Goal: Task Accomplishment & Management: Complete application form

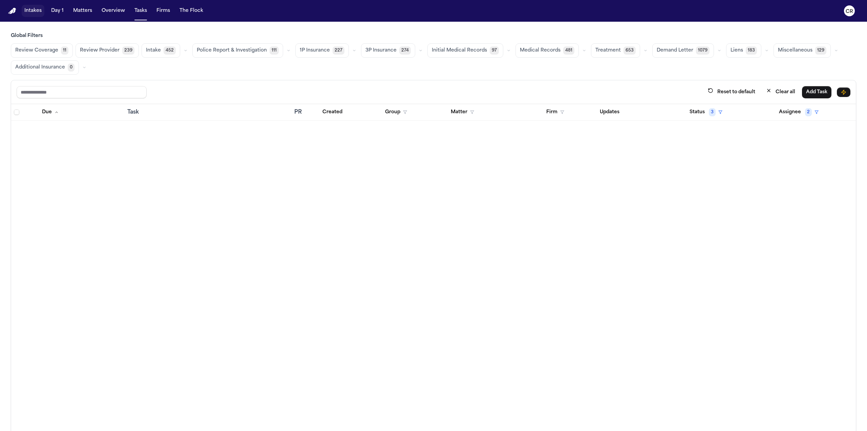
click at [42, 10] on button "Intakes" at bounding box center [33, 11] width 23 height 12
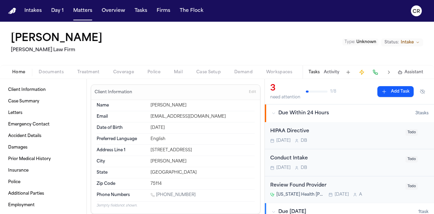
click at [11, 12] on img "Home" at bounding box center [12, 11] width 8 height 6
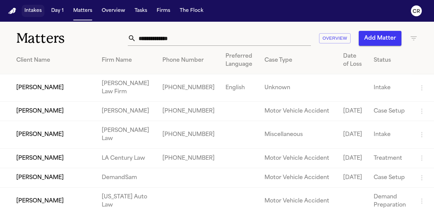
click at [34, 11] on button "Intakes" at bounding box center [33, 11] width 23 height 12
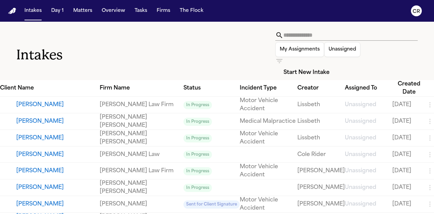
click at [337, 65] on button "Start New Intake" at bounding box center [306, 72] width 62 height 15
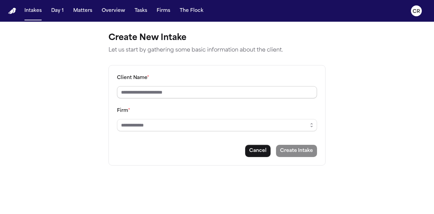
click at [173, 90] on input "Client Name *" at bounding box center [217, 92] width 200 height 12
click at [178, 94] on input "Client Name *" at bounding box center [217, 92] width 200 height 12
type input "**********"
click at [311, 125] on icon "button" at bounding box center [311, 124] width 5 height 5
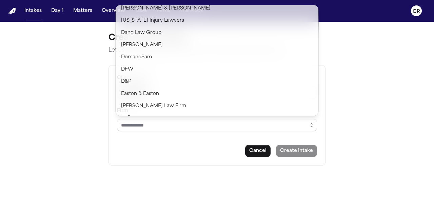
scroll to position [169, 0]
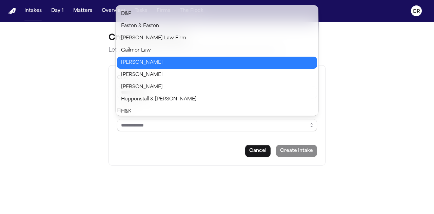
type input "*******"
click at [138, 63] on body "**********" at bounding box center [217, 107] width 434 height 214
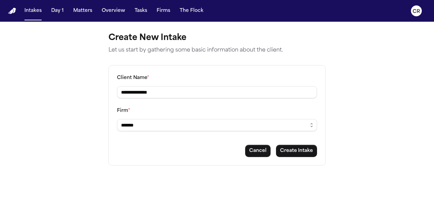
click at [73, 113] on main "**********" at bounding box center [217, 118] width 434 height 192
click at [261, 150] on button "Cancel" at bounding box center [257, 151] width 25 height 12
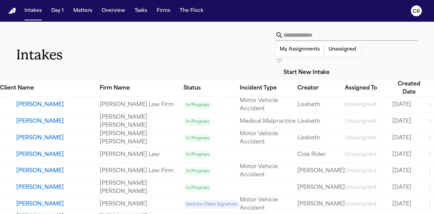
click at [337, 65] on button "Start New Intake" at bounding box center [306, 72] width 62 height 15
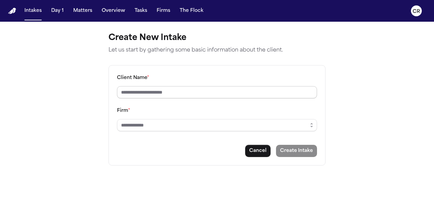
click at [180, 91] on input "Client Name *" at bounding box center [217, 92] width 200 height 12
type input "**********"
click at [314, 124] on button "button" at bounding box center [311, 125] width 11 height 12
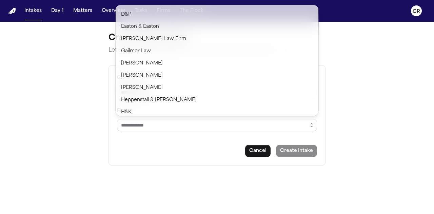
scroll to position [169, 0]
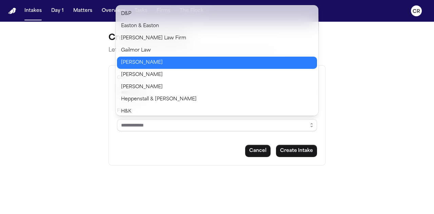
type input "*******"
click at [143, 64] on body "**********" at bounding box center [217, 107] width 434 height 214
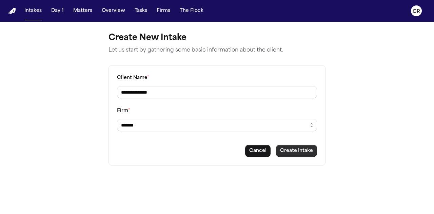
click at [293, 151] on button "Create Intake" at bounding box center [296, 151] width 41 height 12
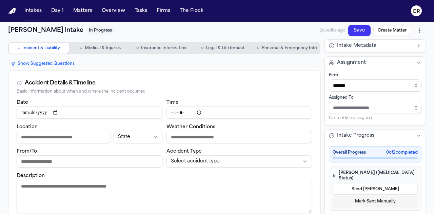
click at [168, 194] on textarea "Description" at bounding box center [164, 196] width 295 height 33
click at [37, 112] on input "Date" at bounding box center [90, 112] width 146 height 12
click at [25, 114] on input "Date" at bounding box center [90, 112] width 146 height 12
click at [42, 137] on input "Location" at bounding box center [64, 137] width 94 height 12
click at [246, 161] on html "Intakes Day 1 Matters Overview Tasks Firms The Flock CR [PERSON_NAME] Intake In…" at bounding box center [217, 107] width 434 height 214
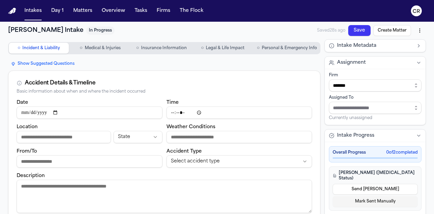
click at [133, 99] on html "Intakes Day 1 Matters Overview Tasks Firms The Flock CR [PERSON_NAME] Intake In…" at bounding box center [217, 107] width 434 height 214
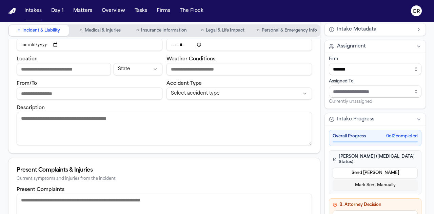
click at [100, 121] on textarea "Description" at bounding box center [164, 128] width 295 height 33
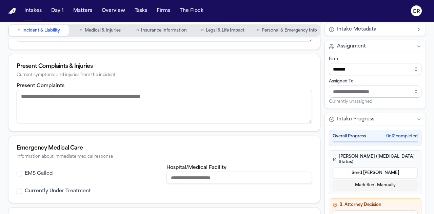
scroll to position [203, 0]
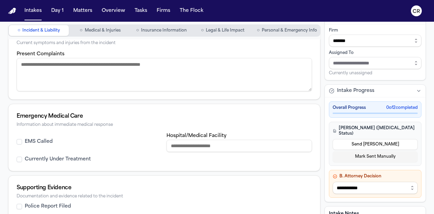
click at [100, 66] on textarea "Present Complaints" at bounding box center [164, 74] width 295 height 33
drag, startPoint x: 204, startPoint y: 144, endPoint x: 201, endPoint y: 139, distance: 5.8
click at [204, 144] on input "Hospital/Medical Facility" at bounding box center [239, 146] width 146 height 12
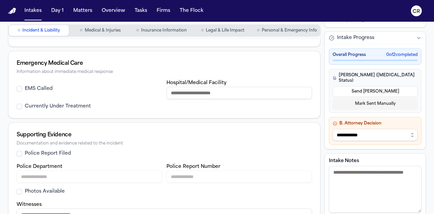
scroll to position [272, 0]
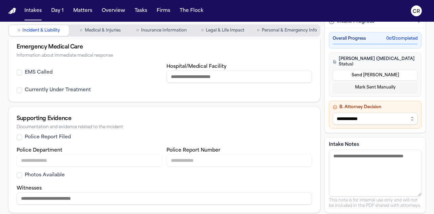
click at [18, 135] on button "Police Report Filed" at bounding box center [19, 137] width 5 height 5
click at [69, 156] on input "Police Department" at bounding box center [90, 160] width 146 height 12
click at [213, 161] on input "Police Report Number" at bounding box center [239, 160] width 146 height 12
click at [19, 136] on button "Police Report Filed" at bounding box center [19, 137] width 5 height 5
click at [171, 29] on span "Insurance Information" at bounding box center [164, 30] width 46 height 5
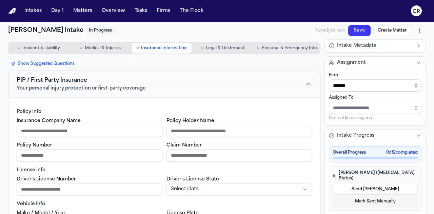
drag, startPoint x: 16, startPoint y: 80, endPoint x: 82, endPoint y: 82, distance: 66.1
click at [82, 82] on button "PIP / First Party Insurance Your personal injury protection or first-party cove…" at bounding box center [163, 84] width 311 height 26
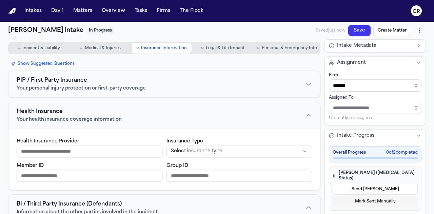
click at [119, 82] on div "PIP / First Party Insurance Your personal injury protection or first-party cove…" at bounding box center [81, 84] width 129 height 16
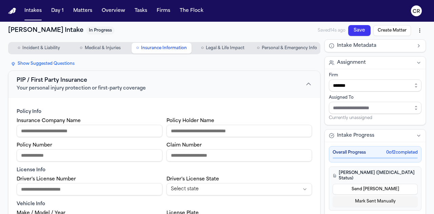
click at [51, 132] on input "Insurance Company Name" at bounding box center [90, 131] width 146 height 12
click at [278, 48] on span "Personal & Emergency Info" at bounding box center [289, 47] width 55 height 5
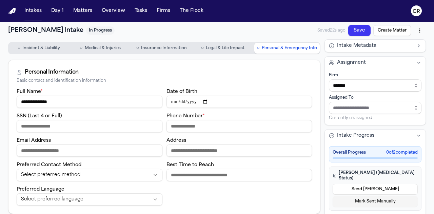
click at [48, 147] on input "Email Address" at bounding box center [90, 150] width 146 height 12
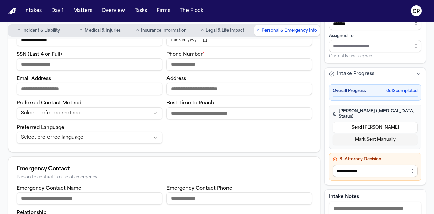
scroll to position [68, 0]
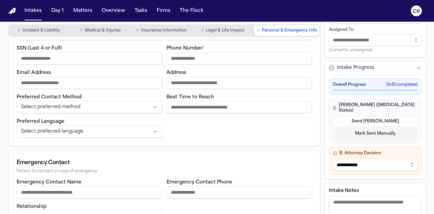
click at [192, 81] on input "Address" at bounding box center [239, 83] width 146 height 12
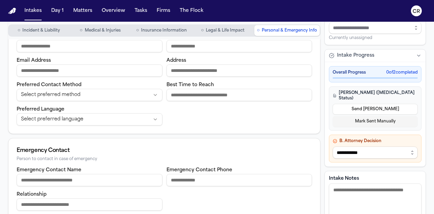
scroll to position [5, 0]
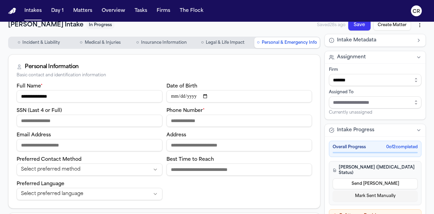
click at [38, 120] on input "SSN (Last 4 or Full)" at bounding box center [90, 121] width 146 height 12
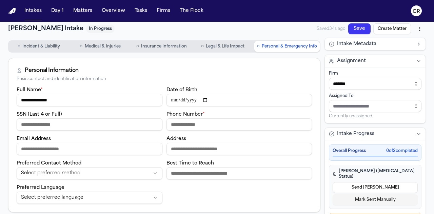
scroll to position [0, 0]
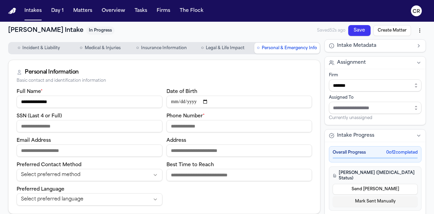
click at [14, 9] on img "Home" at bounding box center [12, 11] width 8 height 6
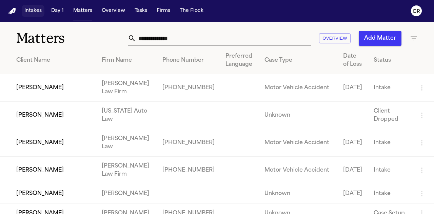
click at [35, 11] on button "Intakes" at bounding box center [33, 11] width 23 height 12
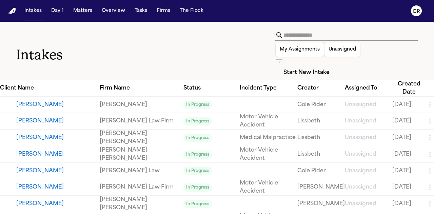
click at [337, 65] on button "Start New Intake" at bounding box center [306, 72] width 62 height 15
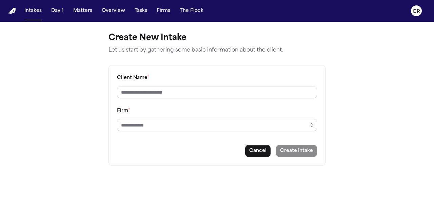
click at [183, 88] on input "Client Name *" at bounding box center [217, 92] width 200 height 12
click at [311, 126] on icon "button" at bounding box center [312, 126] width 2 height 1
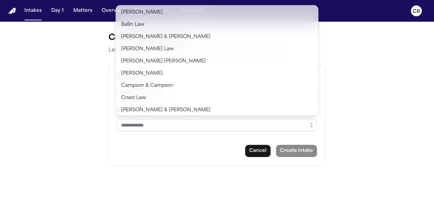
click at [73, 96] on main "Create New Intake Let us start by gathering some basic information about the cl…" at bounding box center [217, 118] width 434 height 192
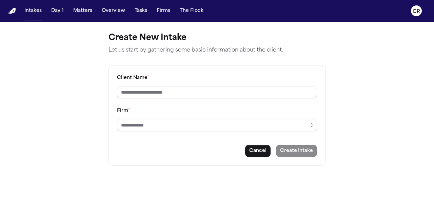
click at [11, 11] on img "Home" at bounding box center [12, 11] width 8 height 6
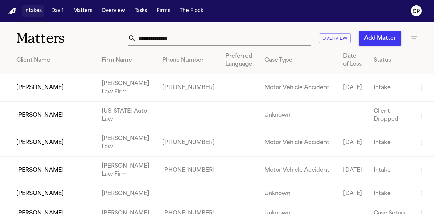
click at [35, 11] on button "Intakes" at bounding box center [33, 11] width 23 height 12
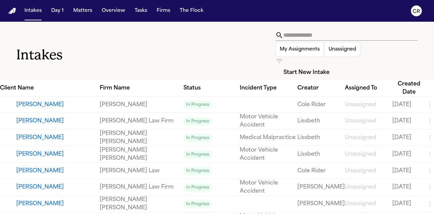
click at [337, 65] on button "Start New Intake" at bounding box center [306, 72] width 62 height 15
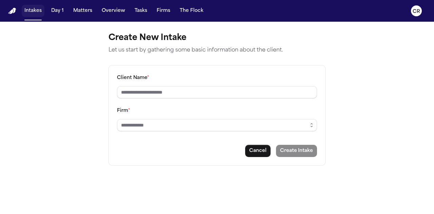
click at [29, 12] on button "Intakes" at bounding box center [33, 11] width 23 height 12
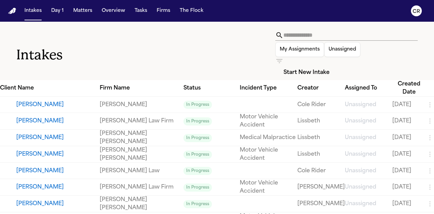
click at [42, 101] on button "[PERSON_NAME]" at bounding box center [57, 105] width 83 height 8
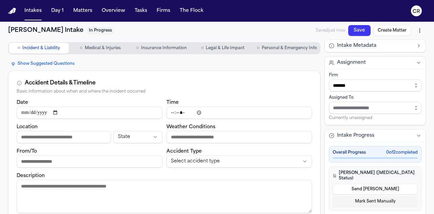
click at [105, 47] on span "Medical & Injuries" at bounding box center [103, 47] width 36 height 5
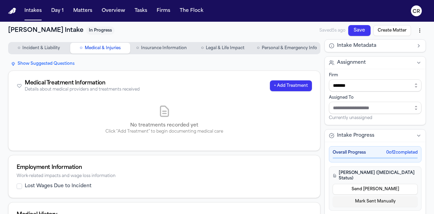
click at [40, 46] on span "Incident & Liability" at bounding box center [41, 47] width 38 height 5
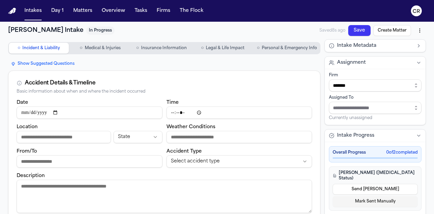
click at [208, 49] on span "Legal & Life Impact" at bounding box center [225, 47] width 39 height 5
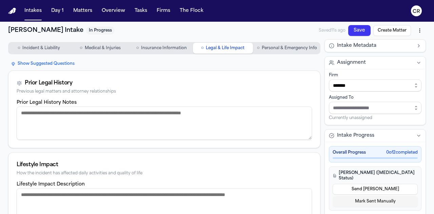
click at [52, 121] on textarea "Prior Legal History Notes" at bounding box center [164, 122] width 295 height 33
click at [47, 43] on button "○ Incident & Liability" at bounding box center [39, 48] width 60 height 11
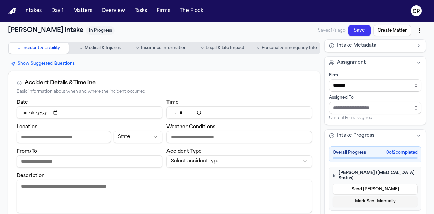
click at [115, 50] on span "Medical & Injuries" at bounding box center [103, 47] width 36 height 5
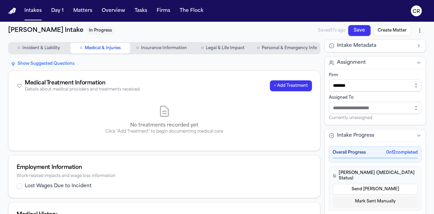
click at [158, 48] on span "Insurance Information" at bounding box center [164, 47] width 46 height 5
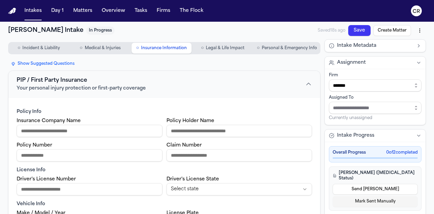
click at [219, 46] on span "Legal & Life Impact" at bounding box center [225, 47] width 39 height 5
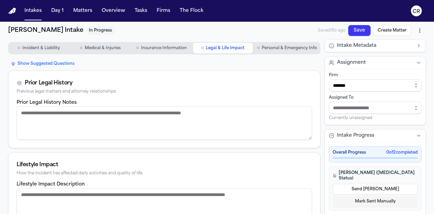
click at [282, 45] on button "○ Personal & Emergency Info" at bounding box center [286, 48] width 65 height 11
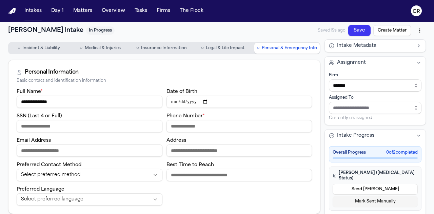
click at [166, 45] on span "Insurance Information" at bounding box center [164, 47] width 46 height 5
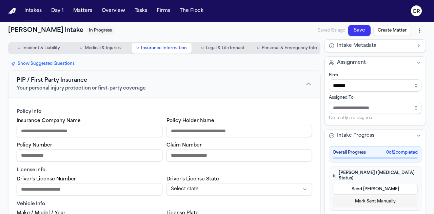
click at [90, 49] on span "Medical & Injuries" at bounding box center [103, 47] width 36 height 5
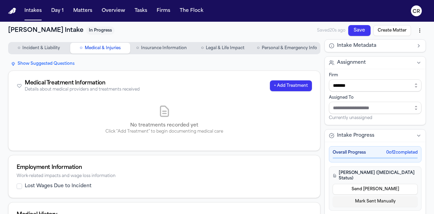
click at [31, 47] on span "Incident & Liability" at bounding box center [41, 47] width 38 height 5
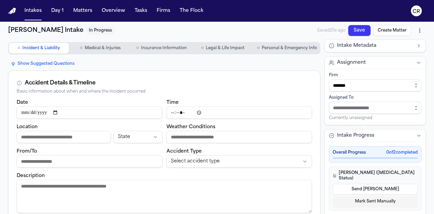
click at [97, 50] on span "Medical & Injuries" at bounding box center [103, 47] width 36 height 5
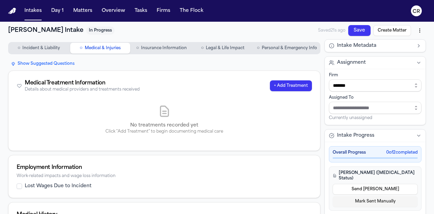
click at [175, 48] on span "Insurance Information" at bounding box center [164, 47] width 46 height 5
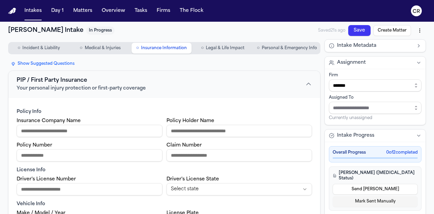
drag, startPoint x: 213, startPoint y: 46, endPoint x: 251, endPoint y: 49, distance: 38.7
click at [213, 46] on span "Legal & Life Impact" at bounding box center [225, 47] width 39 height 5
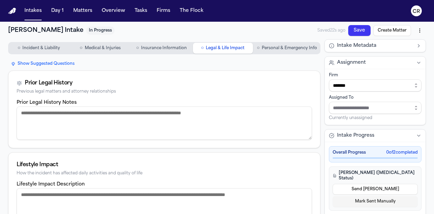
click at [280, 48] on span "Personal & Emergency Info" at bounding box center [289, 47] width 55 height 5
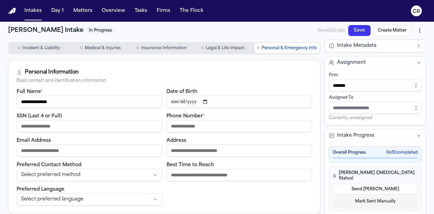
click at [25, 50] on span "Incident & Liability" at bounding box center [41, 47] width 38 height 5
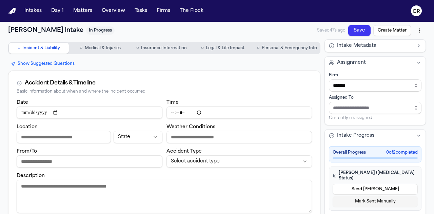
click at [140, 98] on div "Accident Details & Timeline Basic information about when and where the incident…" at bounding box center [163, 84] width 311 height 27
click at [24, 11] on button "Intakes" at bounding box center [33, 11] width 23 height 12
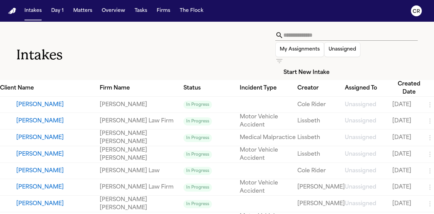
click at [24, 101] on button "[PERSON_NAME]" at bounding box center [57, 105] width 83 height 8
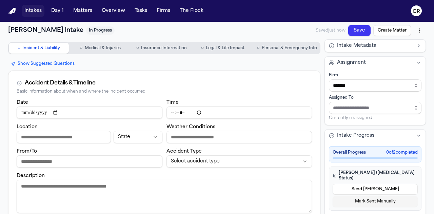
click at [30, 10] on button "Intakes" at bounding box center [33, 11] width 23 height 12
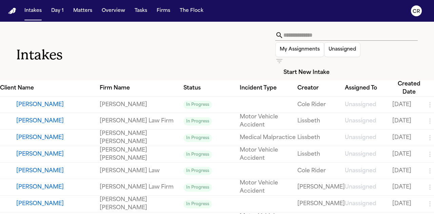
click at [121, 46] on h1 "Intakes" at bounding box center [145, 54] width 259 height 17
